Goal: Information Seeking & Learning: Compare options

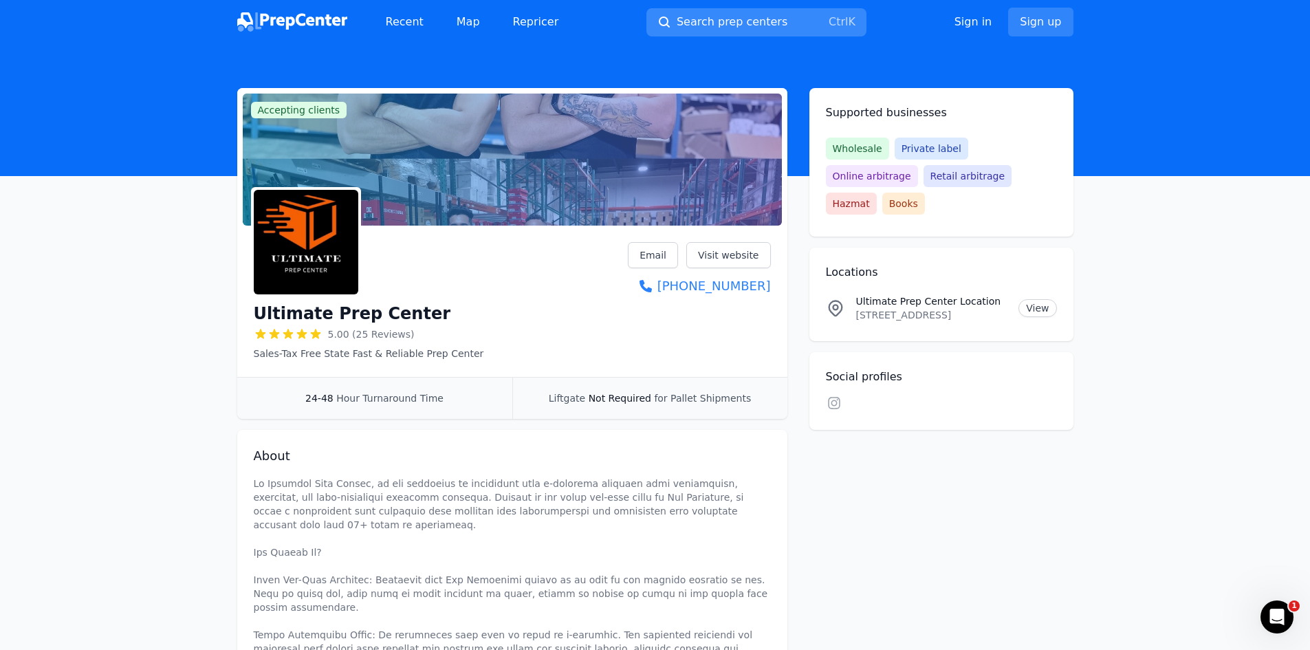
click at [758, 22] on span "Search prep centers" at bounding box center [732, 22] width 111 height 17
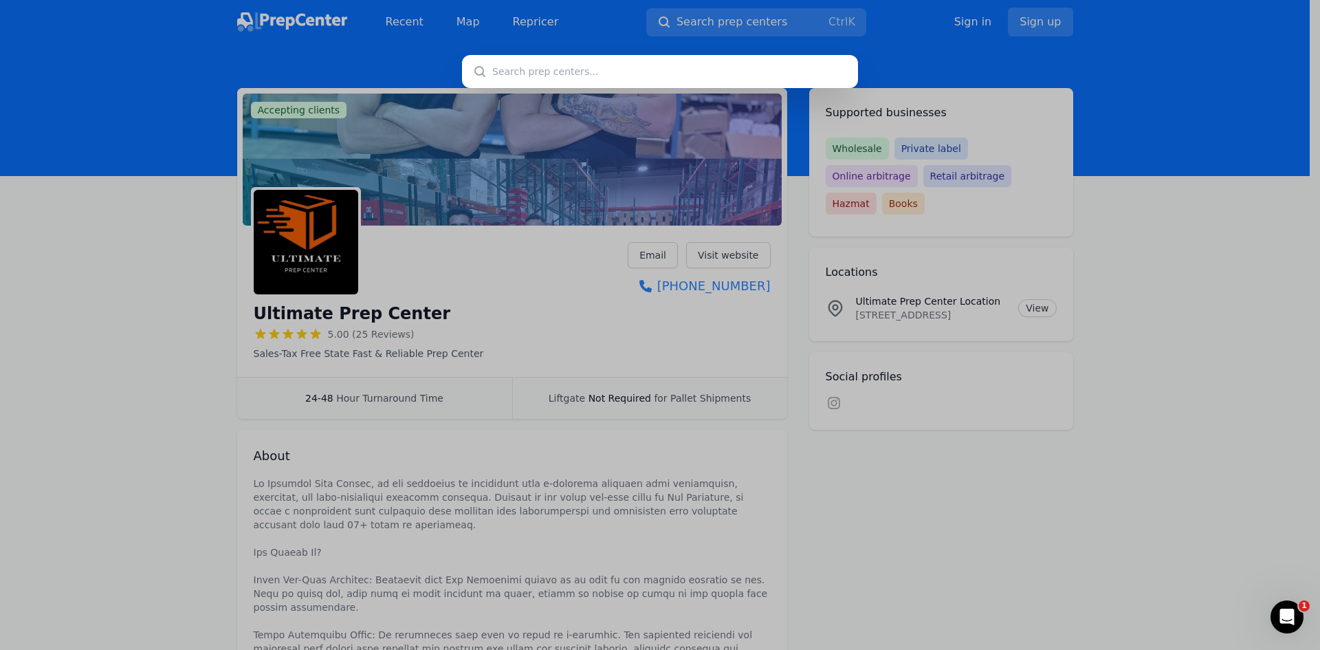
click at [932, 523] on div at bounding box center [660, 325] width 1320 height 650
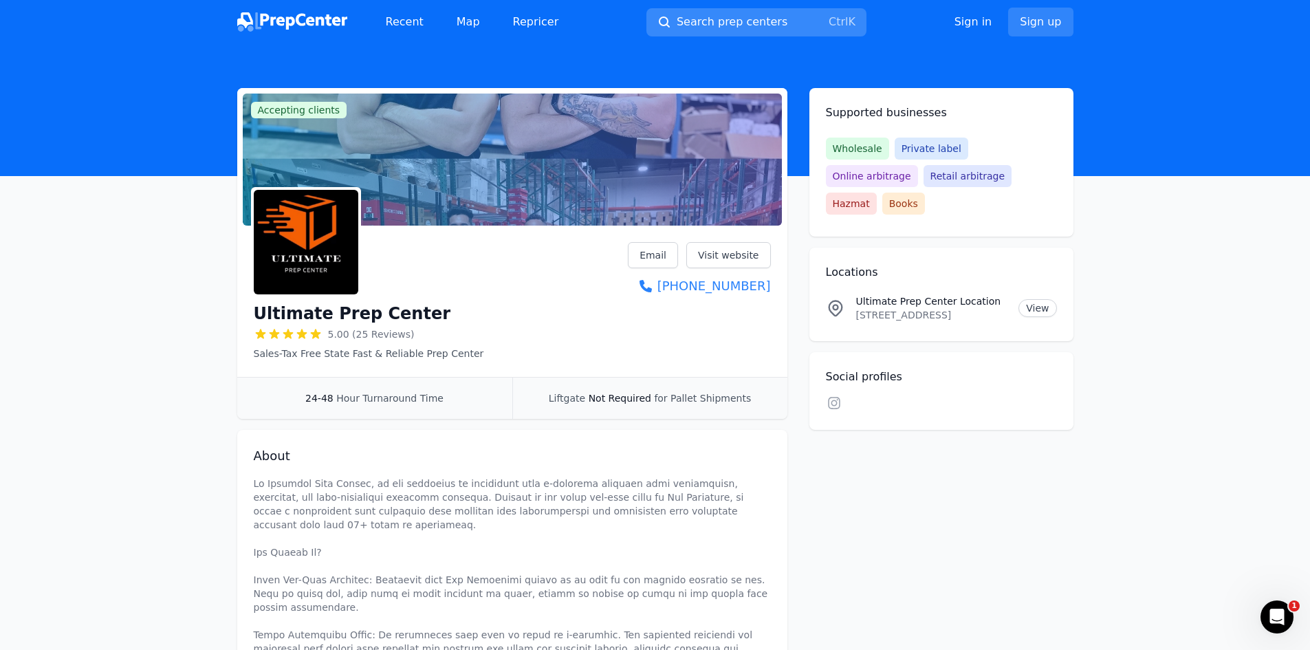
click at [732, 23] on span "Search prep centers" at bounding box center [732, 22] width 111 height 17
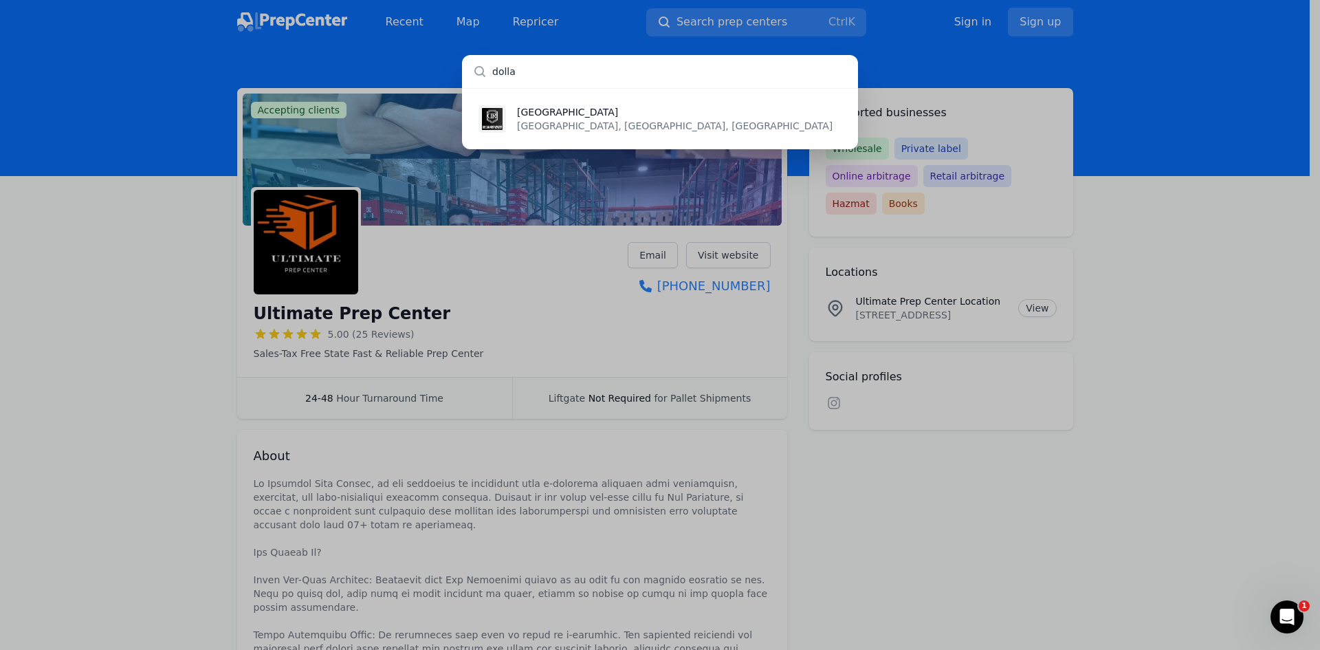
type input "dolla"
click at [572, 126] on p "[GEOGRAPHIC_DATA], [GEOGRAPHIC_DATA], [GEOGRAPHIC_DATA]" at bounding box center [675, 126] width 316 height 14
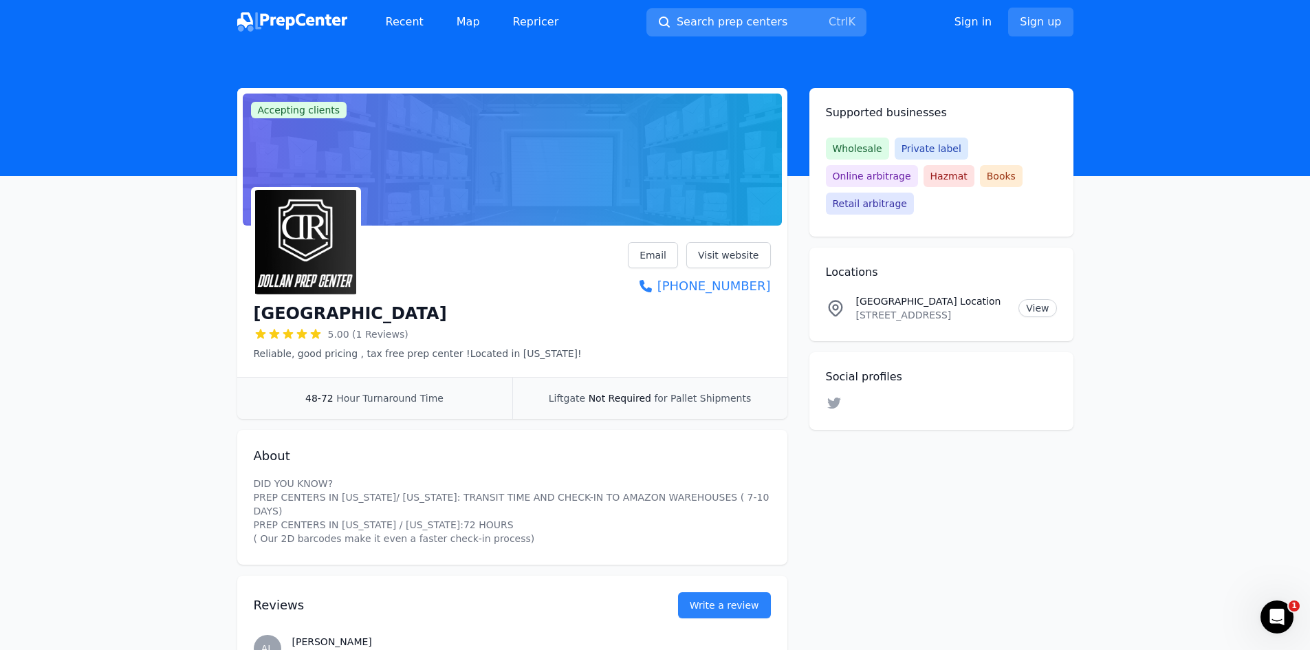
click at [701, 22] on span "Search prep centers" at bounding box center [732, 22] width 111 height 17
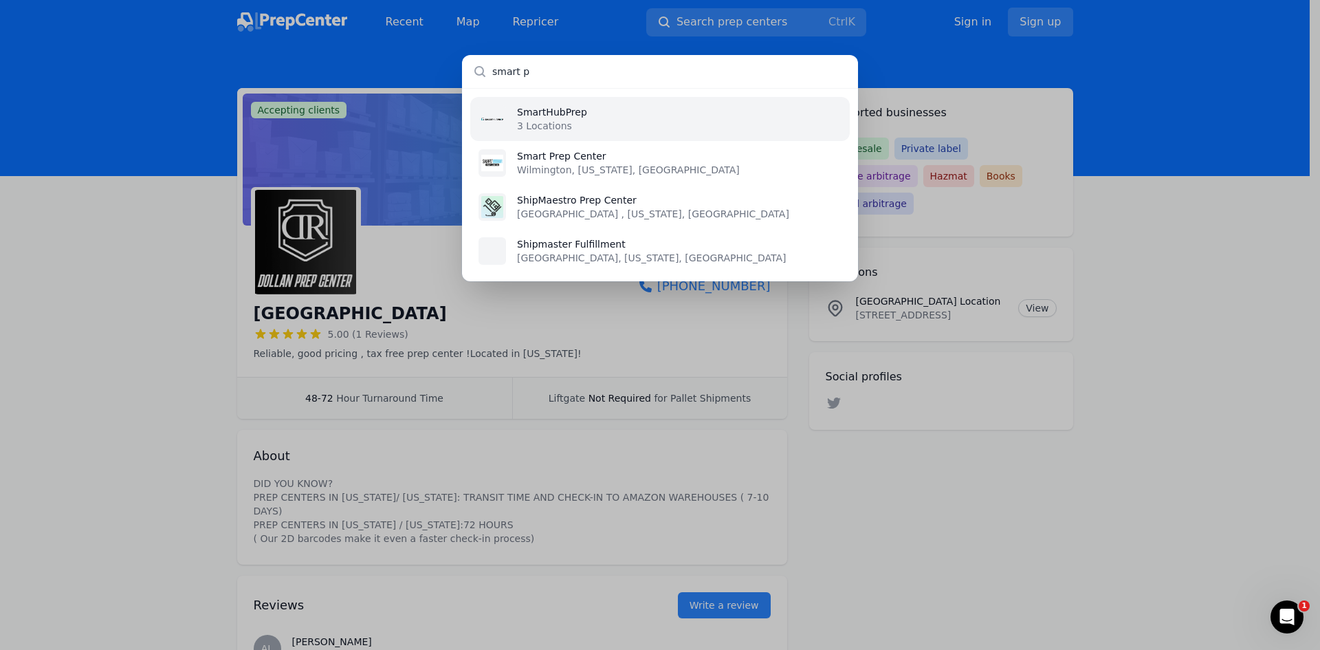
type input "smart pr"
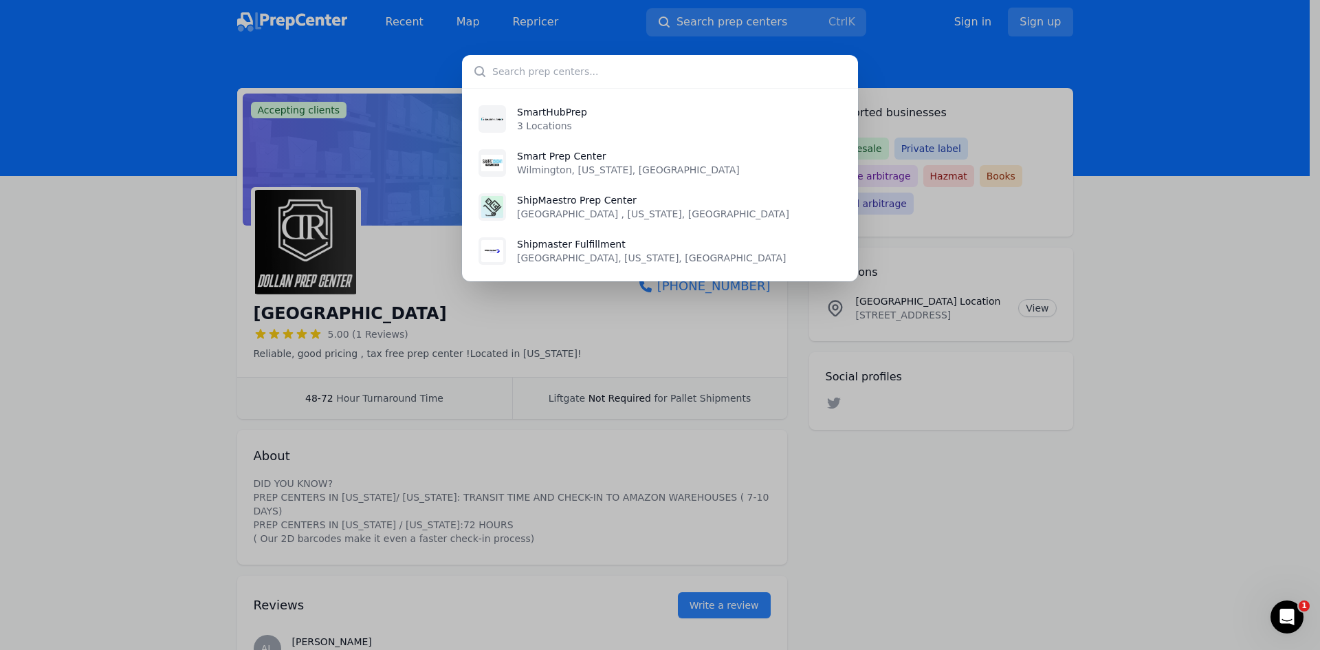
click at [478, 560] on div "SmartHubPrep 3 Locations [GEOGRAPHIC_DATA] [GEOGRAPHIC_DATA], [US_STATE], [GEOG…" at bounding box center [660, 325] width 1320 height 650
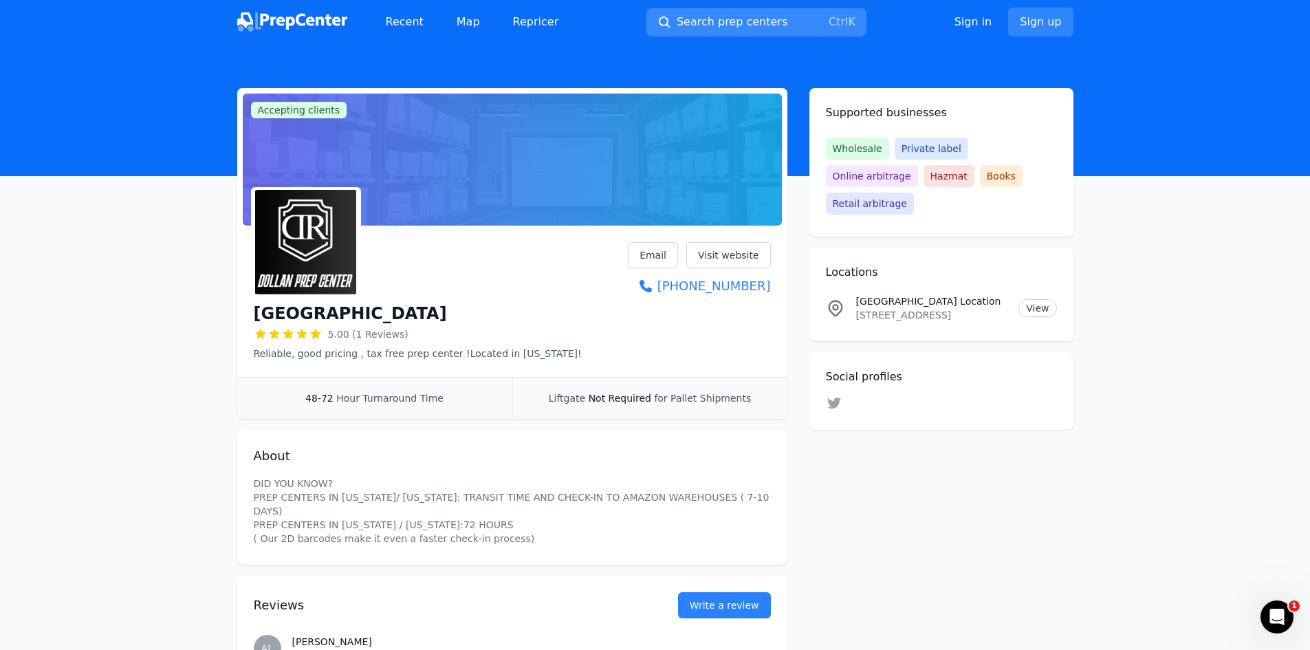
click at [767, 17] on span "Search prep centers" at bounding box center [732, 22] width 111 height 17
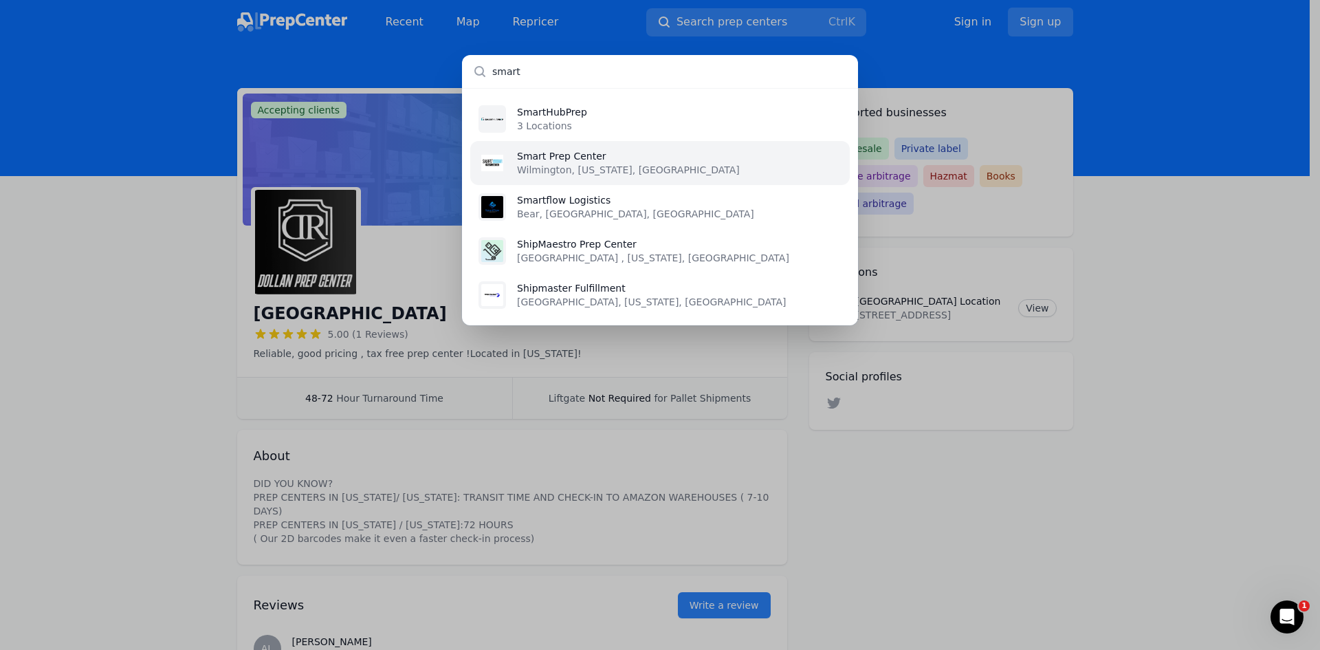
type input "smart"
click at [564, 177] on li "Smart Prep Center [GEOGRAPHIC_DATA], [US_STATE], [GEOGRAPHIC_DATA]" at bounding box center [660, 163] width 380 height 44
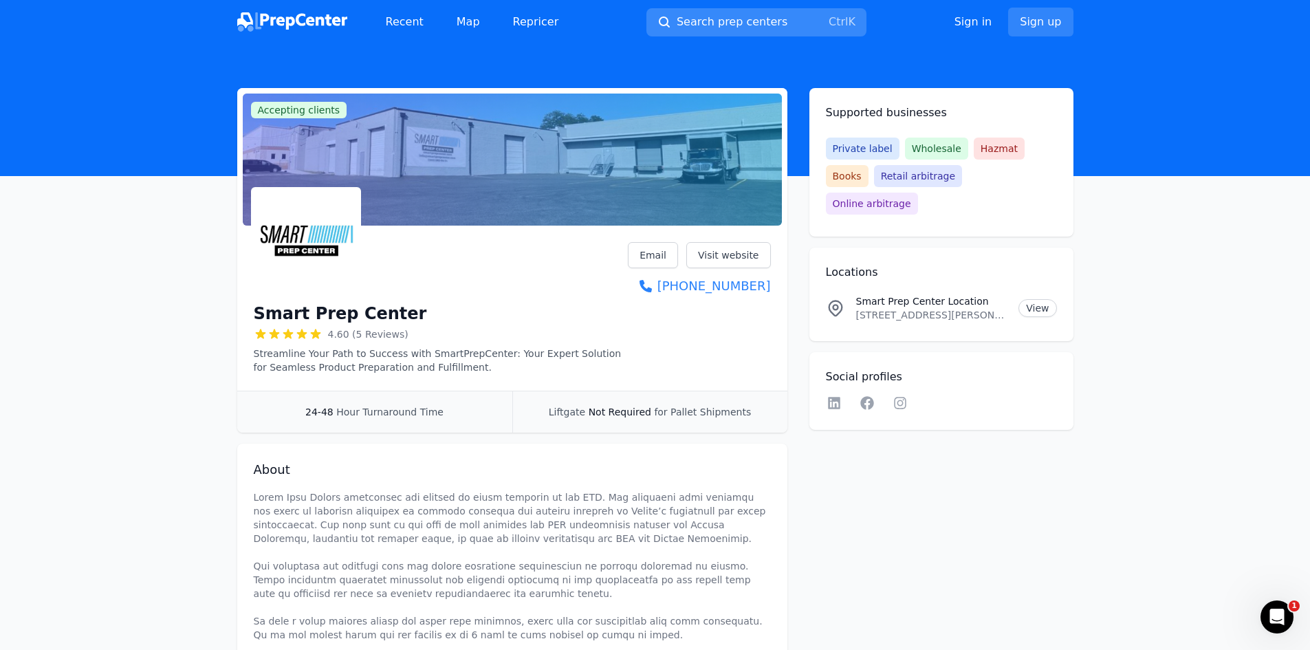
click at [674, 12] on button "Search prep centers Ctrl K" at bounding box center [756, 22] width 220 height 28
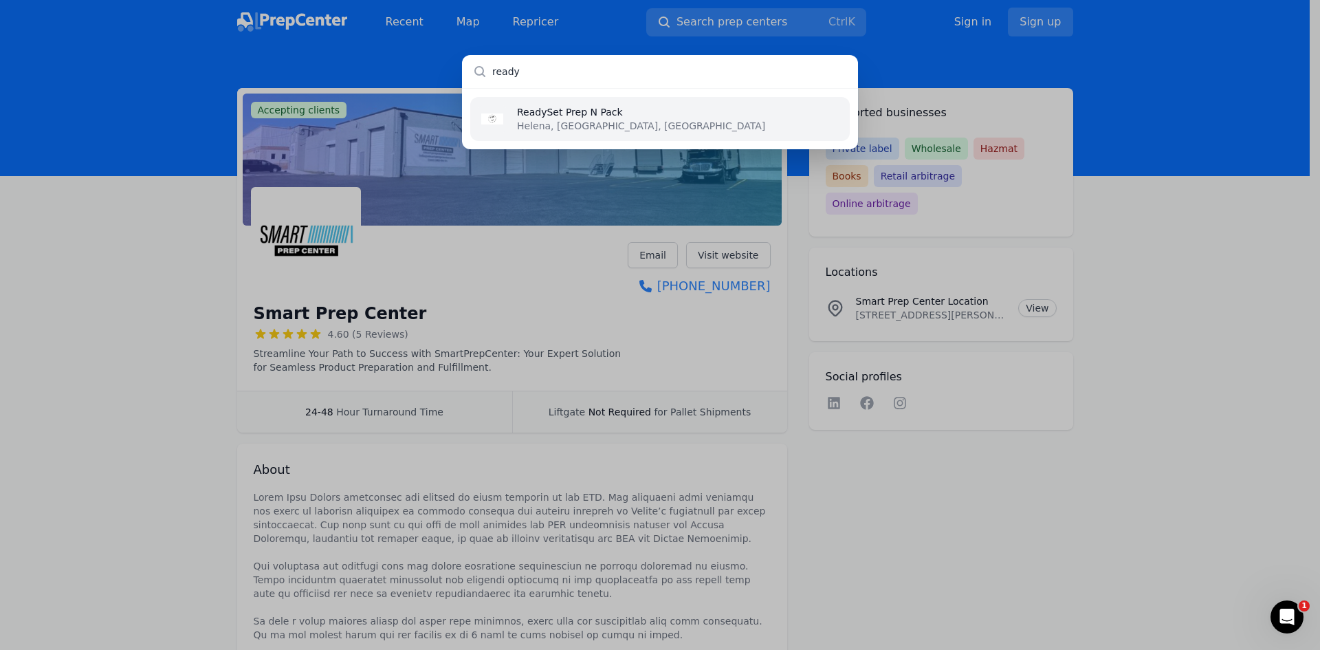
type input "ready"
click at [644, 105] on li "ReadySet Prep N Pack Helena, [GEOGRAPHIC_DATA], [GEOGRAPHIC_DATA]" at bounding box center [660, 119] width 380 height 44
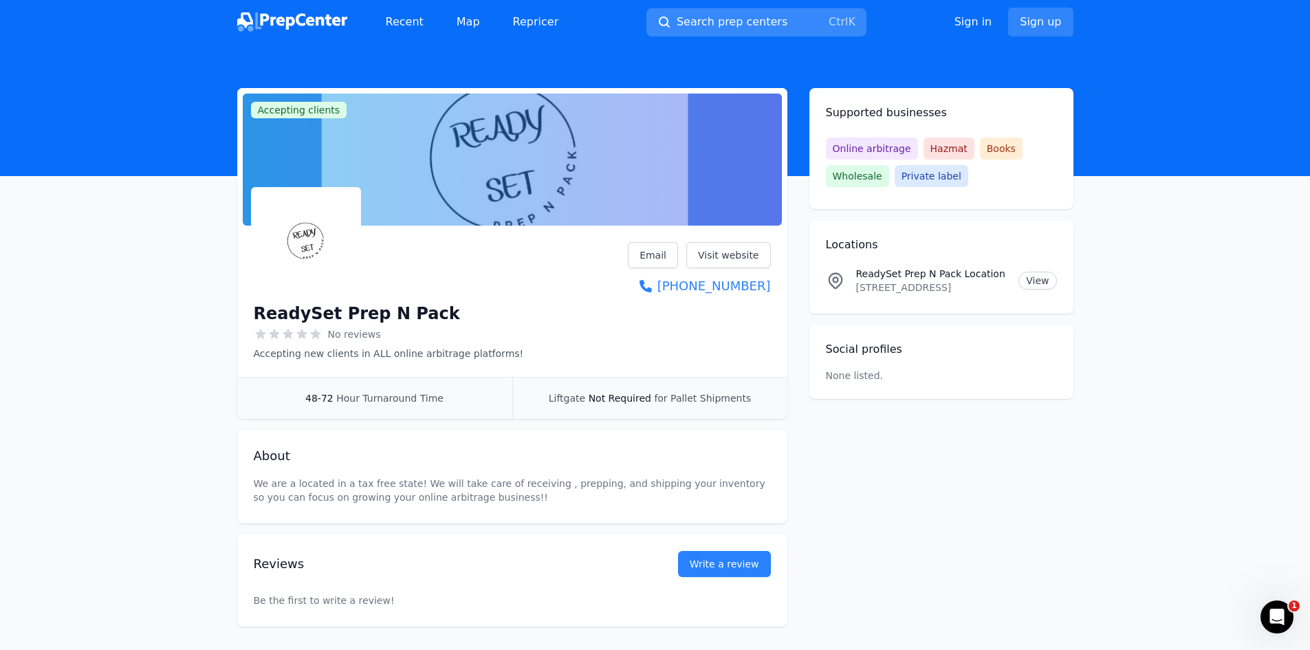
click at [694, 18] on span "Search prep centers" at bounding box center [732, 22] width 111 height 17
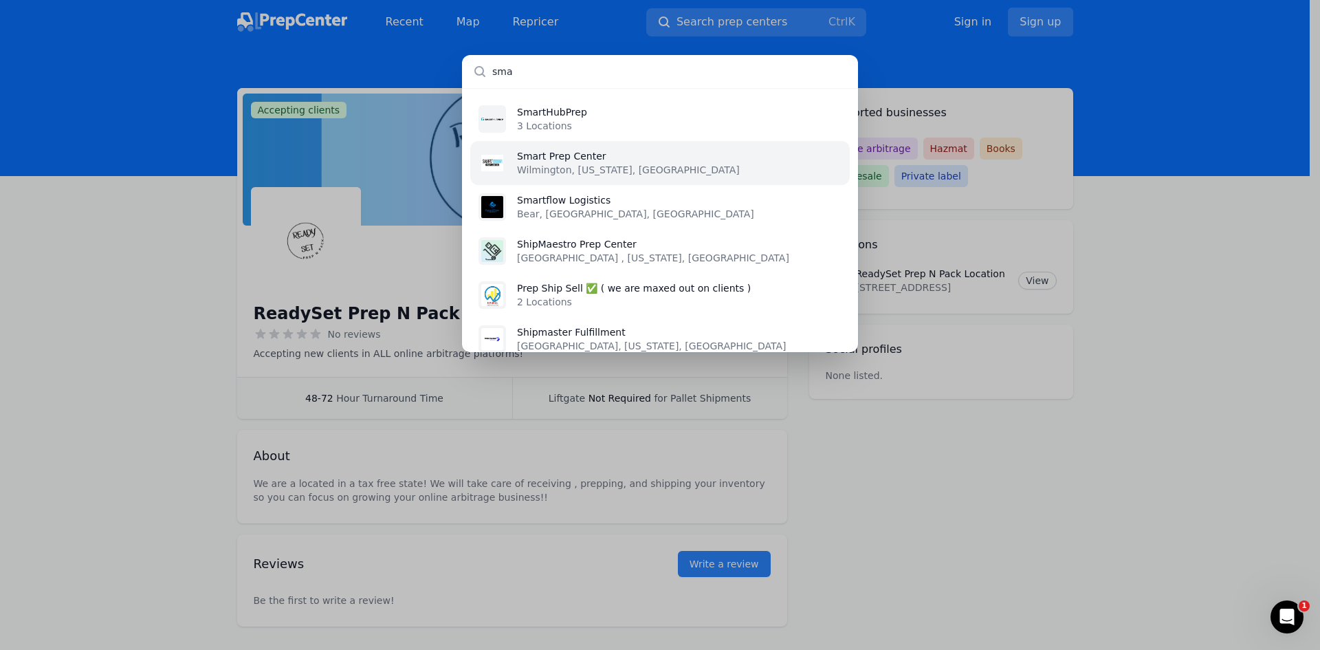
type input "sma"
click at [668, 168] on li "Smart Prep Center [GEOGRAPHIC_DATA], [US_STATE], [GEOGRAPHIC_DATA]" at bounding box center [660, 163] width 380 height 44
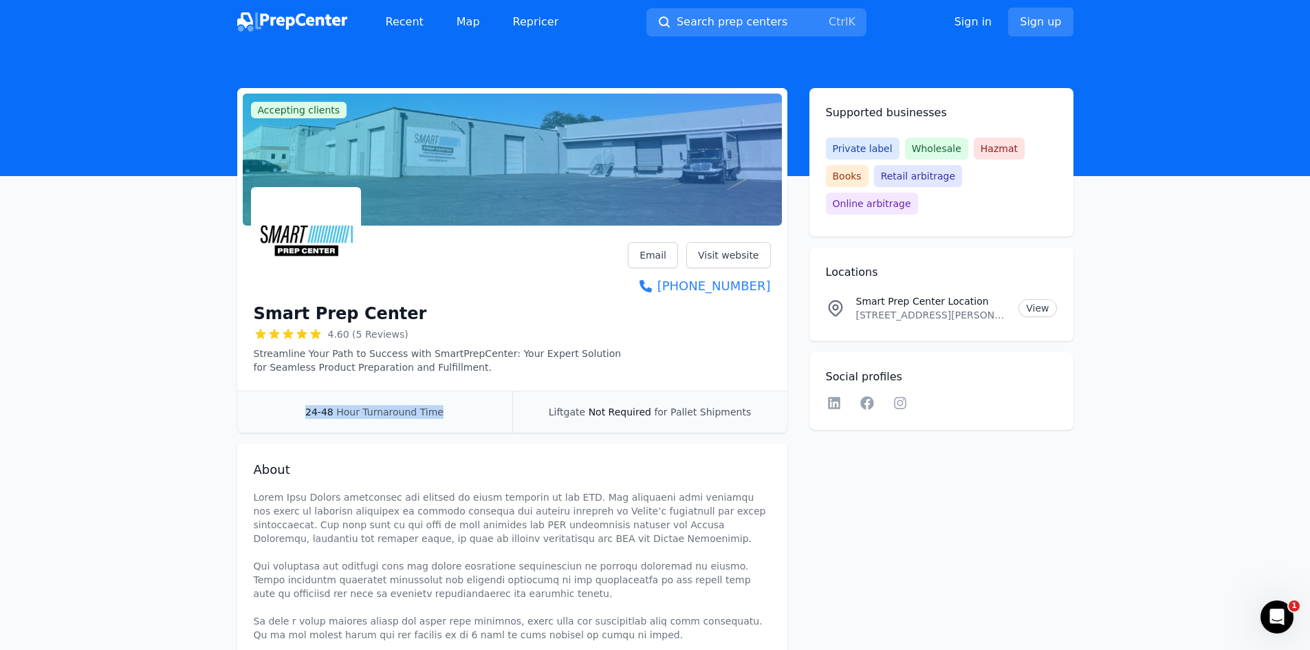
drag, startPoint x: 302, startPoint y: 417, endPoint x: 473, endPoint y: 414, distance: 171.2
click at [472, 417] on div "24-48 Hour Turnaround Time" at bounding box center [374, 411] width 275 height 41
copy div "24-48 Hour Turnaround Time"
click at [699, 30] on span "Search prep centers" at bounding box center [732, 22] width 111 height 17
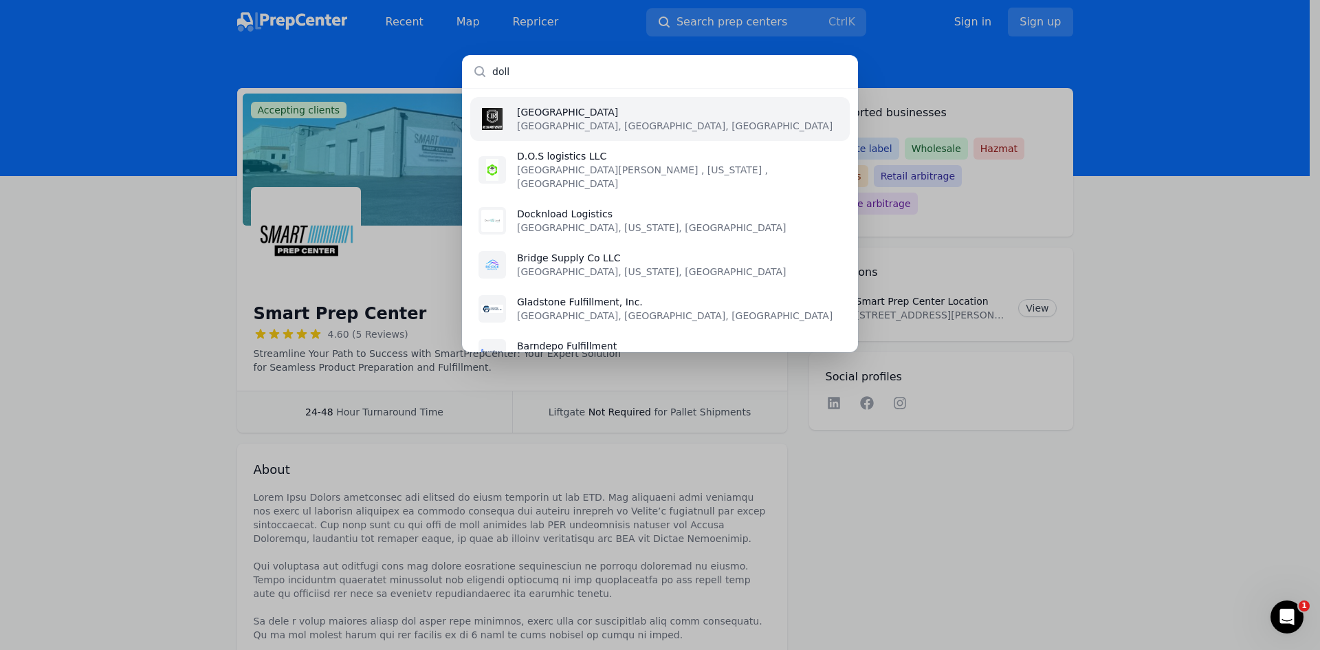
type input "doll"
click at [597, 108] on p "[GEOGRAPHIC_DATA]" at bounding box center [675, 112] width 316 height 14
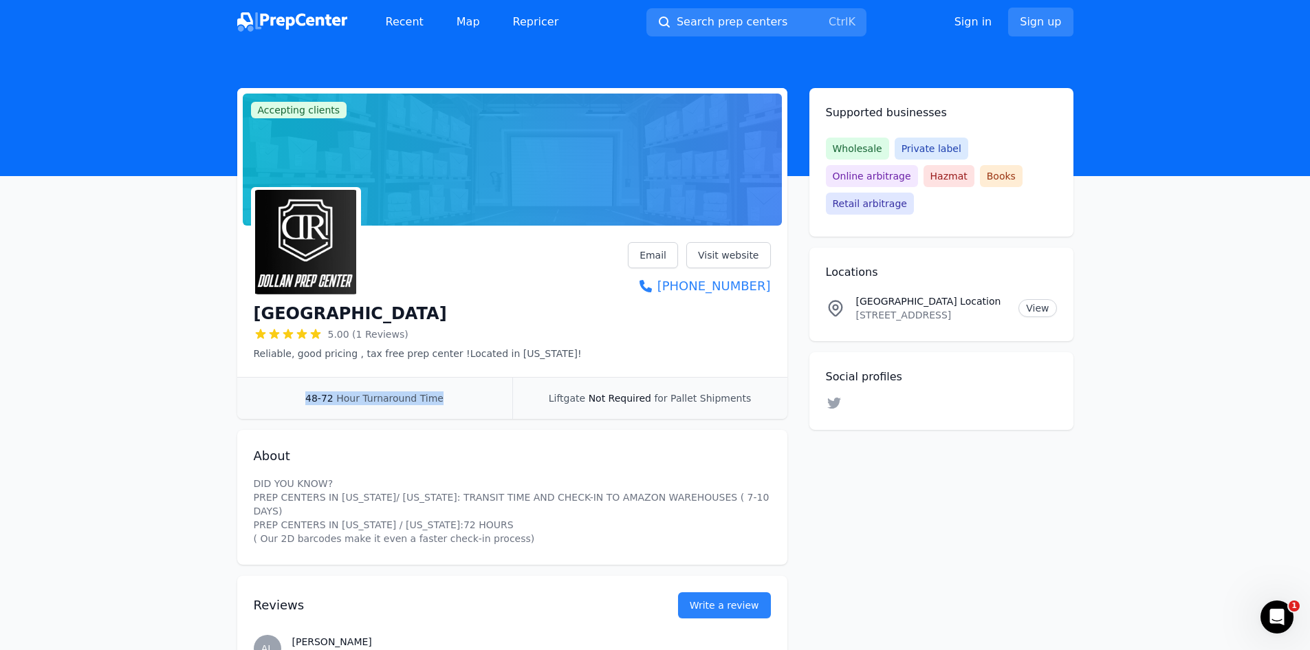
drag, startPoint x: 326, startPoint y: 401, endPoint x: 468, endPoint y: 404, distance: 142.3
click at [468, 404] on div "48-72 Hour Turnaround Time" at bounding box center [374, 397] width 275 height 41
copy div "48-72 Hour Turnaround Time"
click at [702, 22] on span "Search prep centers" at bounding box center [732, 22] width 111 height 17
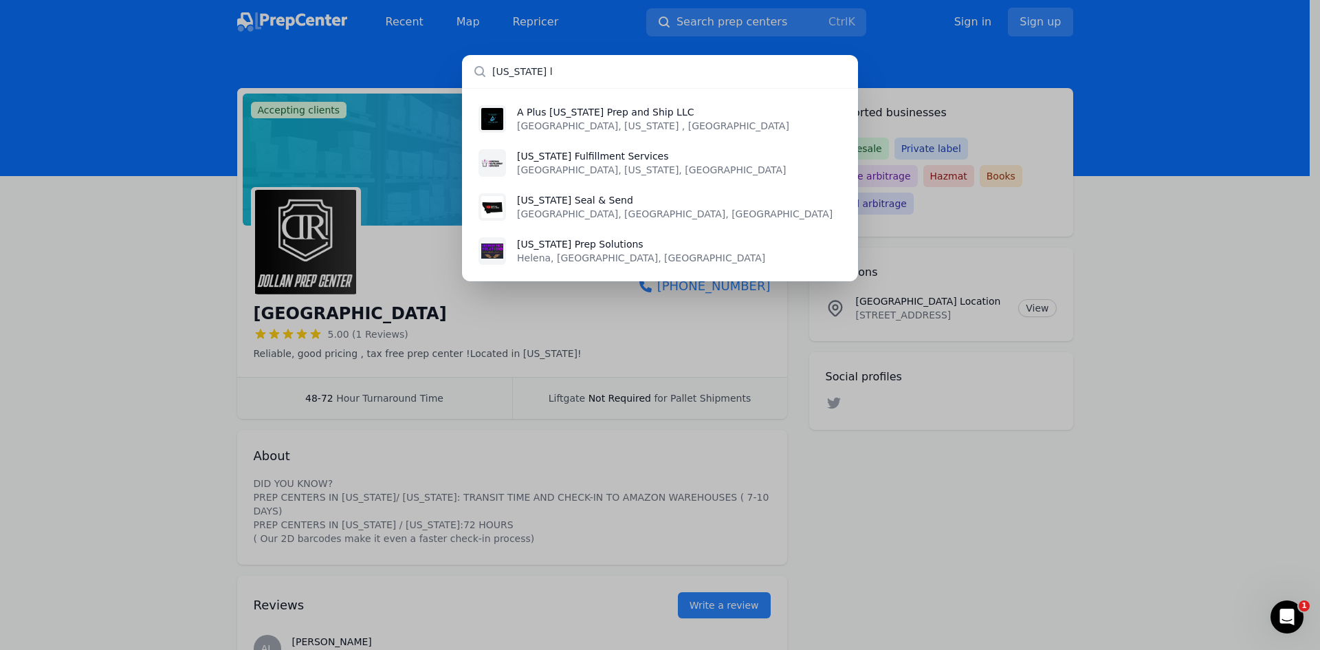
click at [598, 72] on input "[US_STATE] l" at bounding box center [660, 71] width 396 height 33
drag, startPoint x: 598, startPoint y: 72, endPoint x: 598, endPoint y: 84, distance: 11.7
click at [598, 78] on input "[US_STATE] l" at bounding box center [660, 71] width 396 height 33
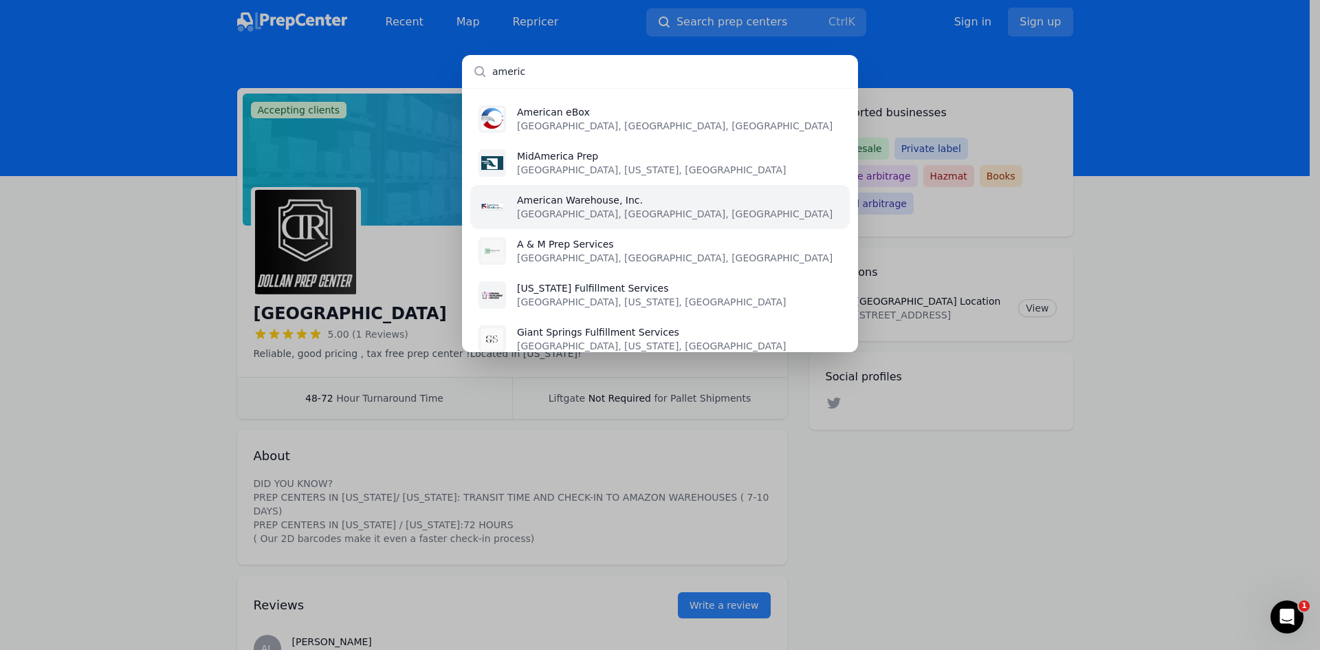
type input "americ"
click at [661, 208] on li "American Warehouse, Inc. [GEOGRAPHIC_DATA], [GEOGRAPHIC_DATA], [GEOGRAPHIC_DATA]" at bounding box center [660, 207] width 380 height 44
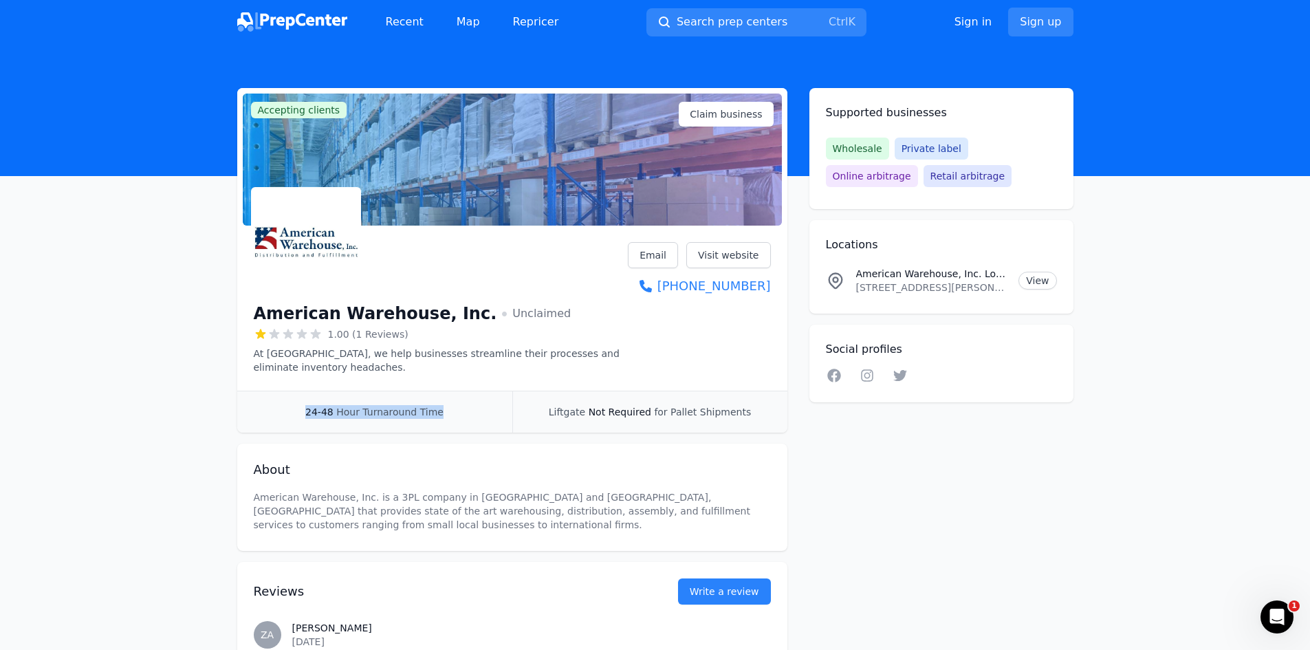
drag, startPoint x: 289, startPoint y: 417, endPoint x: 446, endPoint y: 397, distance: 157.9
click at [449, 396] on div "24-48 Hour Turnaround Time" at bounding box center [374, 411] width 275 height 41
copy div "24-48 Hour Turnaround Time"
click at [725, 25] on span "Search prep centers" at bounding box center [732, 22] width 111 height 17
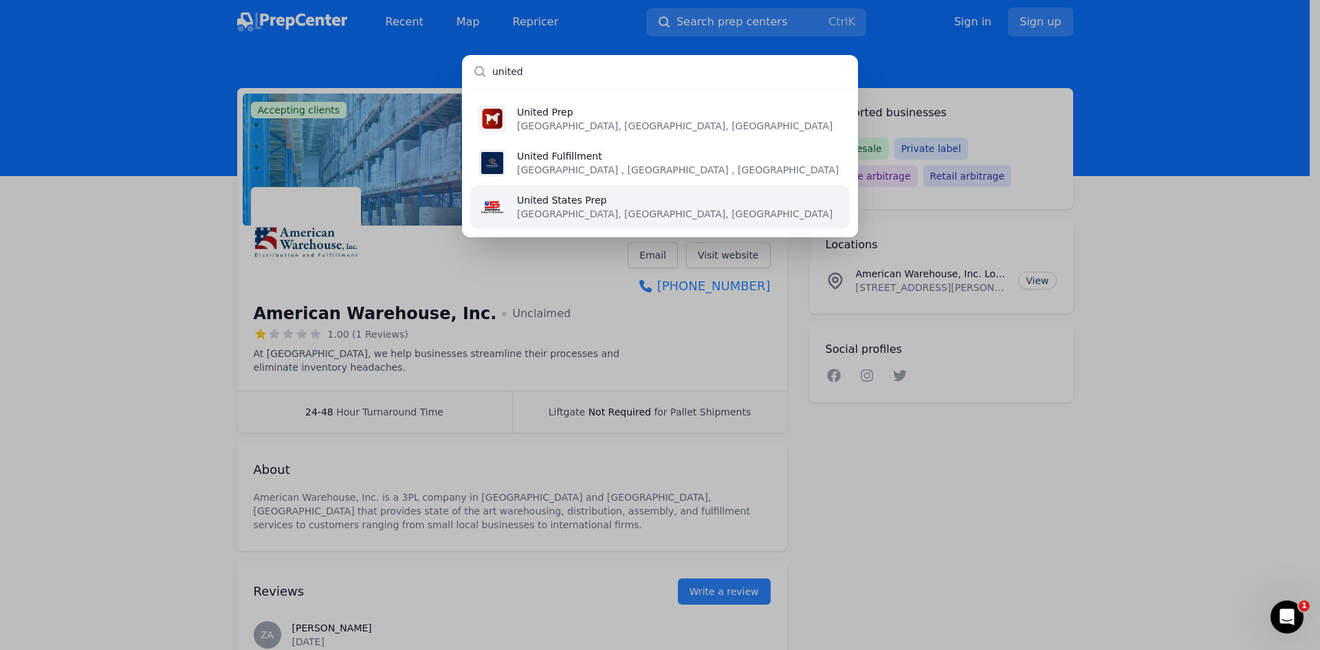
type input "united"
click at [703, 206] on li "United States Prep [GEOGRAPHIC_DATA], [GEOGRAPHIC_DATA], [GEOGRAPHIC_DATA]" at bounding box center [660, 207] width 380 height 44
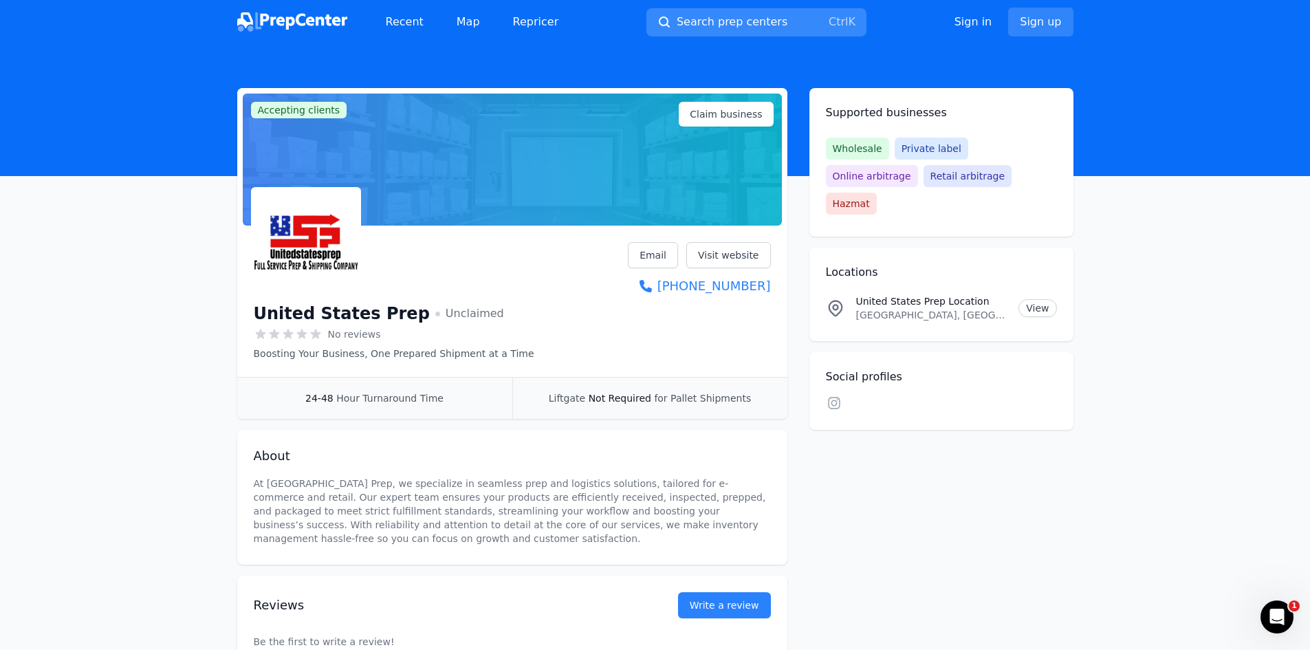
click at [751, 10] on button "Search prep centers Ctrl K" at bounding box center [756, 22] width 220 height 28
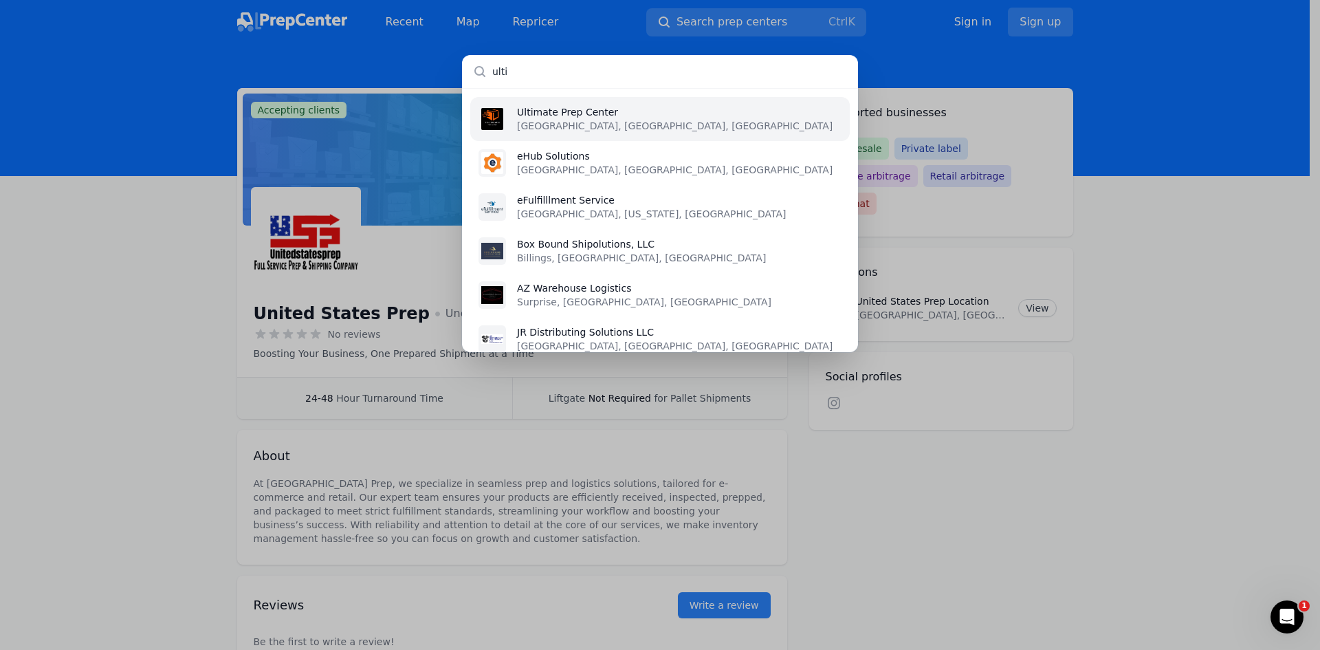
type input "ulti"
click at [650, 118] on li "Ultimate Prep Center [GEOGRAPHIC_DATA], [GEOGRAPHIC_DATA], [GEOGRAPHIC_DATA]" at bounding box center [660, 119] width 380 height 44
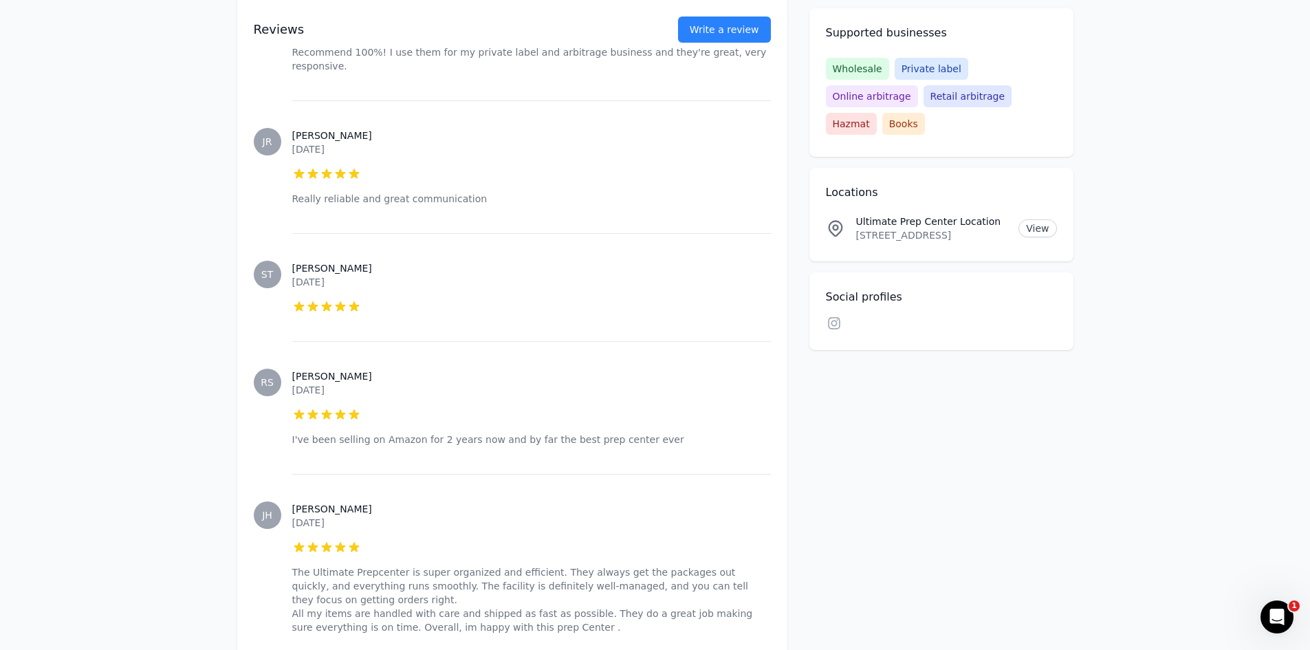
scroll to position [2131, 0]
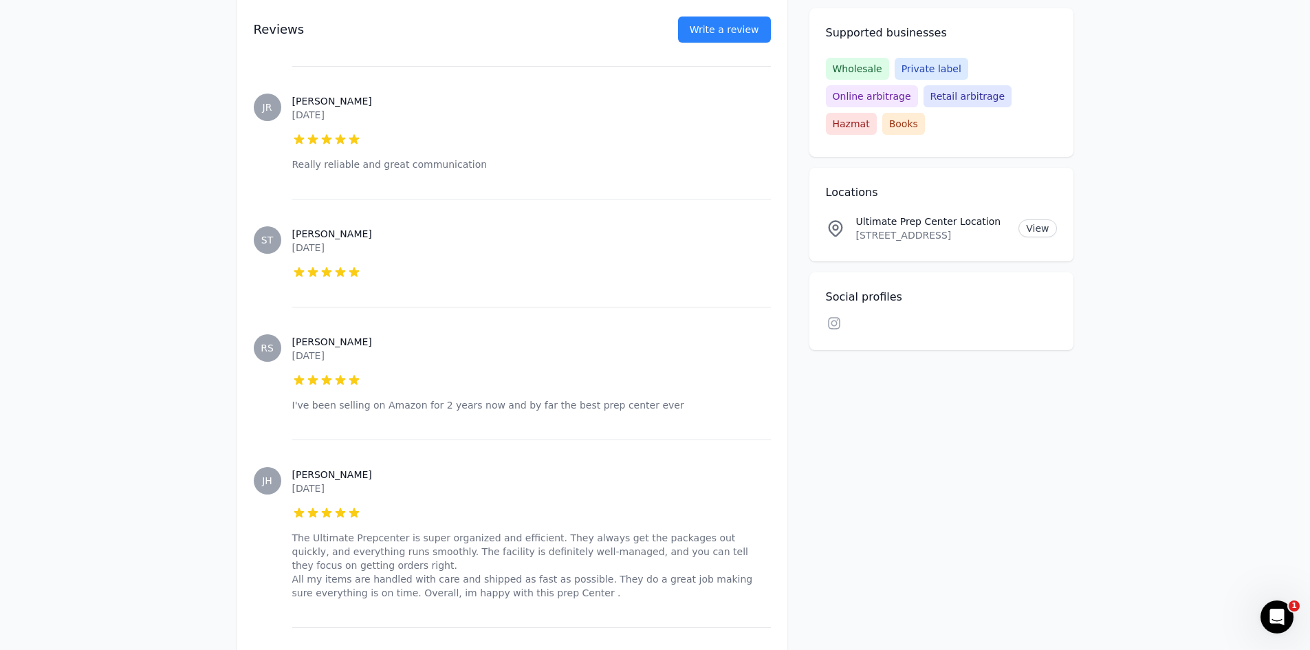
click at [911, 446] on div "Accepting clients Claim business Ultimate Prep Center 5.00 (25 Reviews) Sales-T…" at bounding box center [655, 86] width 836 height 4259
